Goal: Task Accomplishment & Management: Manage account settings

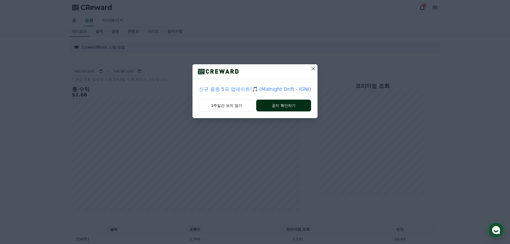
click at [271, 104] on button "공지 확인하기" at bounding box center [283, 106] width 55 height 12
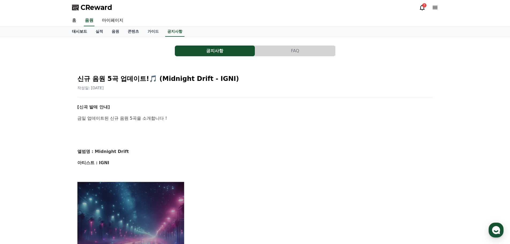
click at [72, 32] on link "대시보드" at bounding box center [80, 31] width 24 height 10
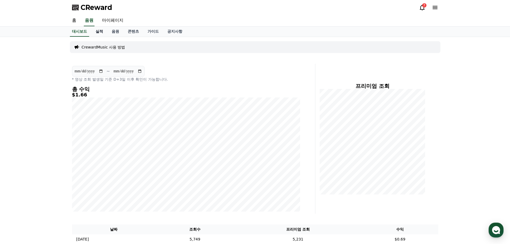
click at [98, 30] on link "실적" at bounding box center [99, 31] width 16 height 10
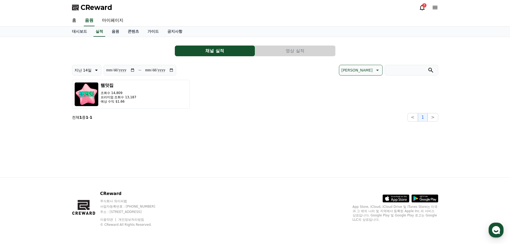
click at [297, 53] on button "영상 실적" at bounding box center [295, 51] width 80 height 11
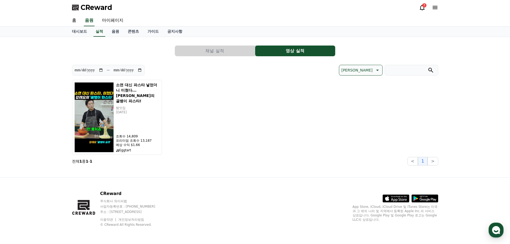
click at [436, 7] on icon at bounding box center [435, 7] width 6 height 6
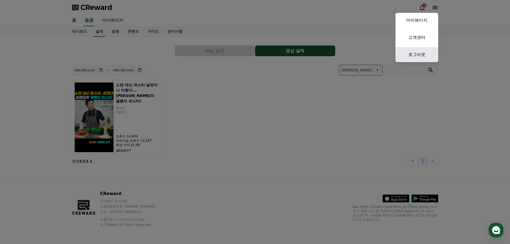
click at [417, 57] on link "로그아웃" at bounding box center [416, 54] width 43 height 15
